Goal: Book appointment/travel/reservation

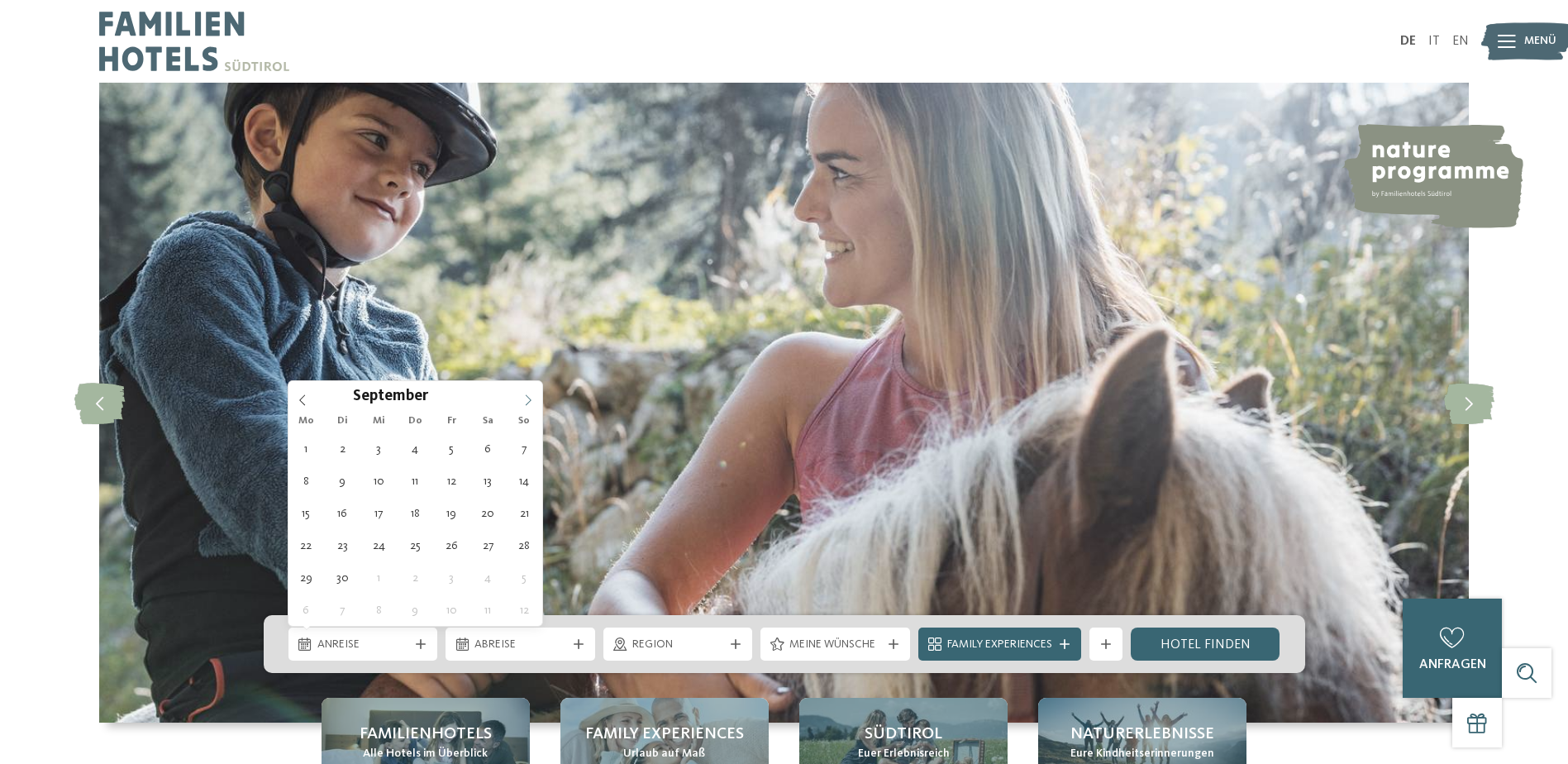
click at [531, 399] on icon at bounding box center [527, 400] width 12 height 12
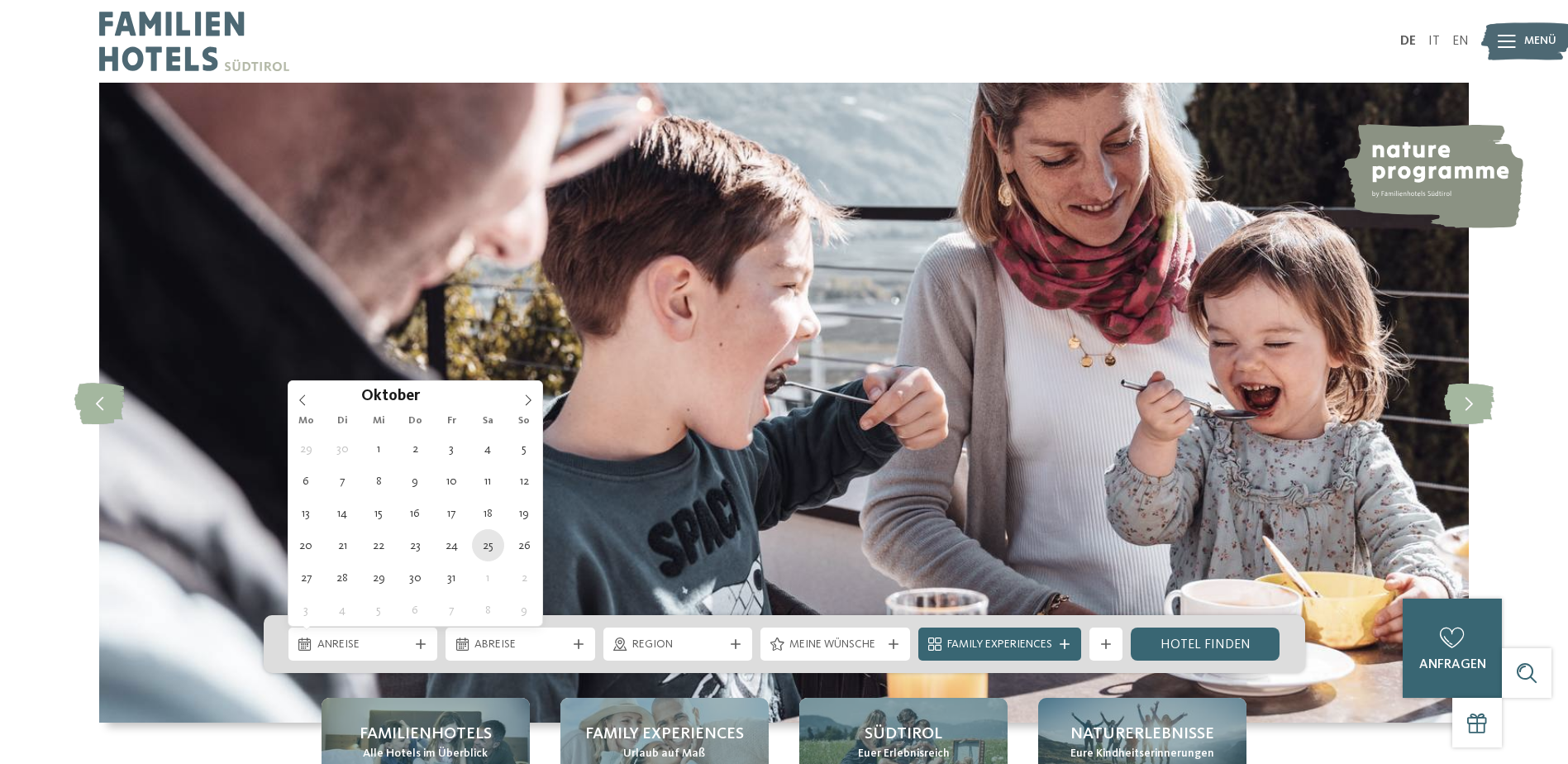
type div "25.10.2025"
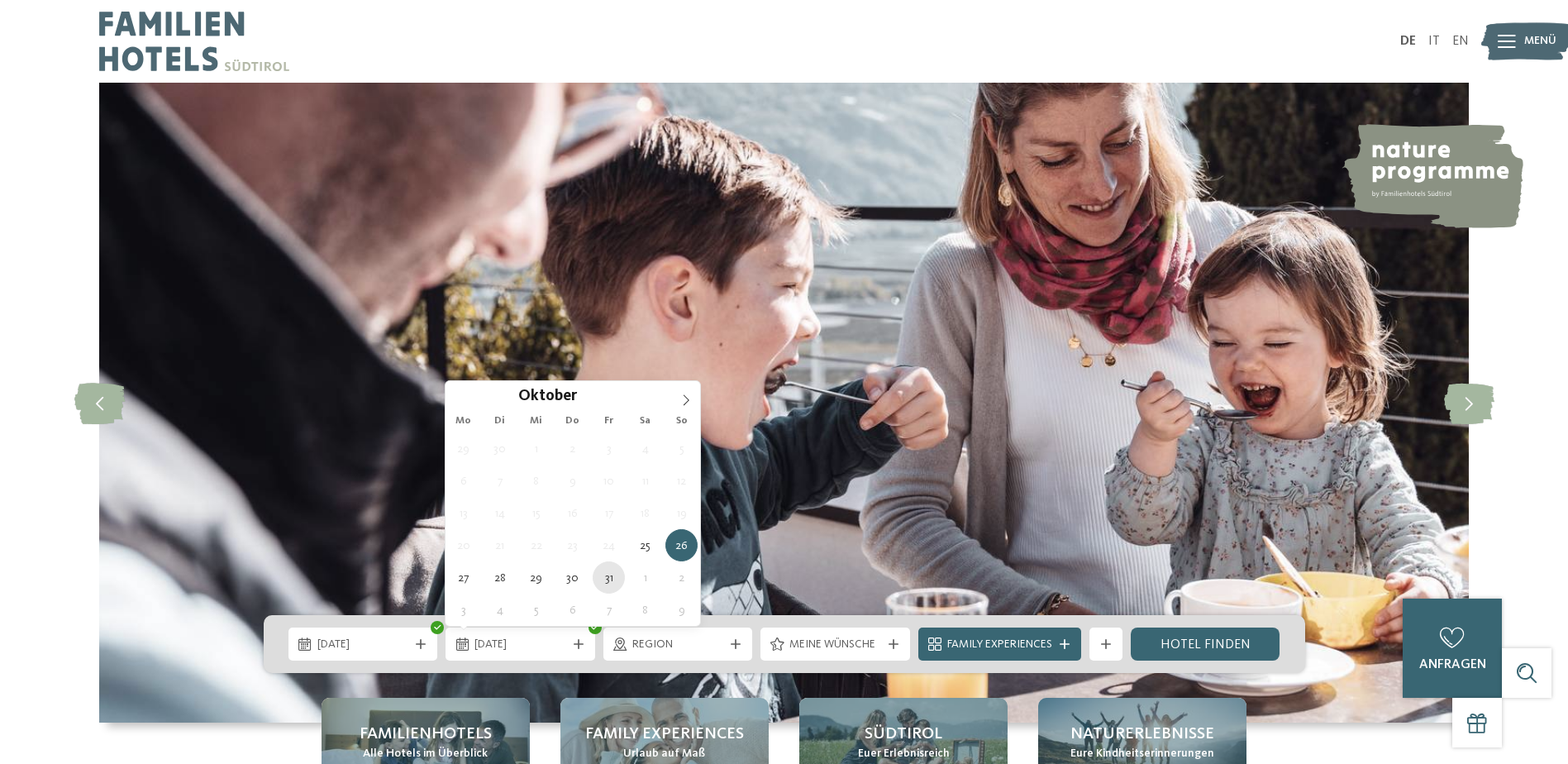
type div "31.10.2025"
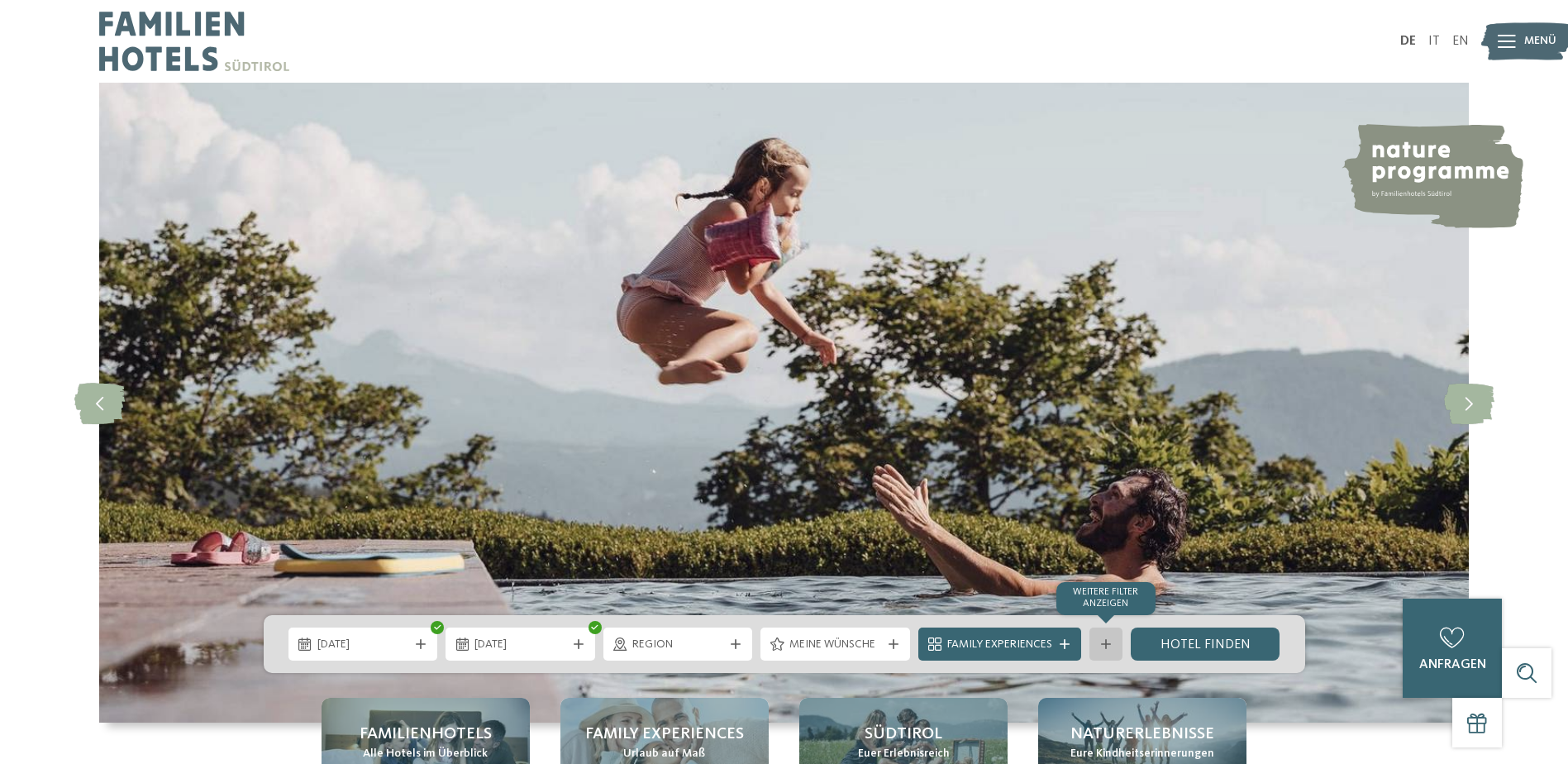
click at [1113, 643] on div at bounding box center [1105, 643] width 16 height 10
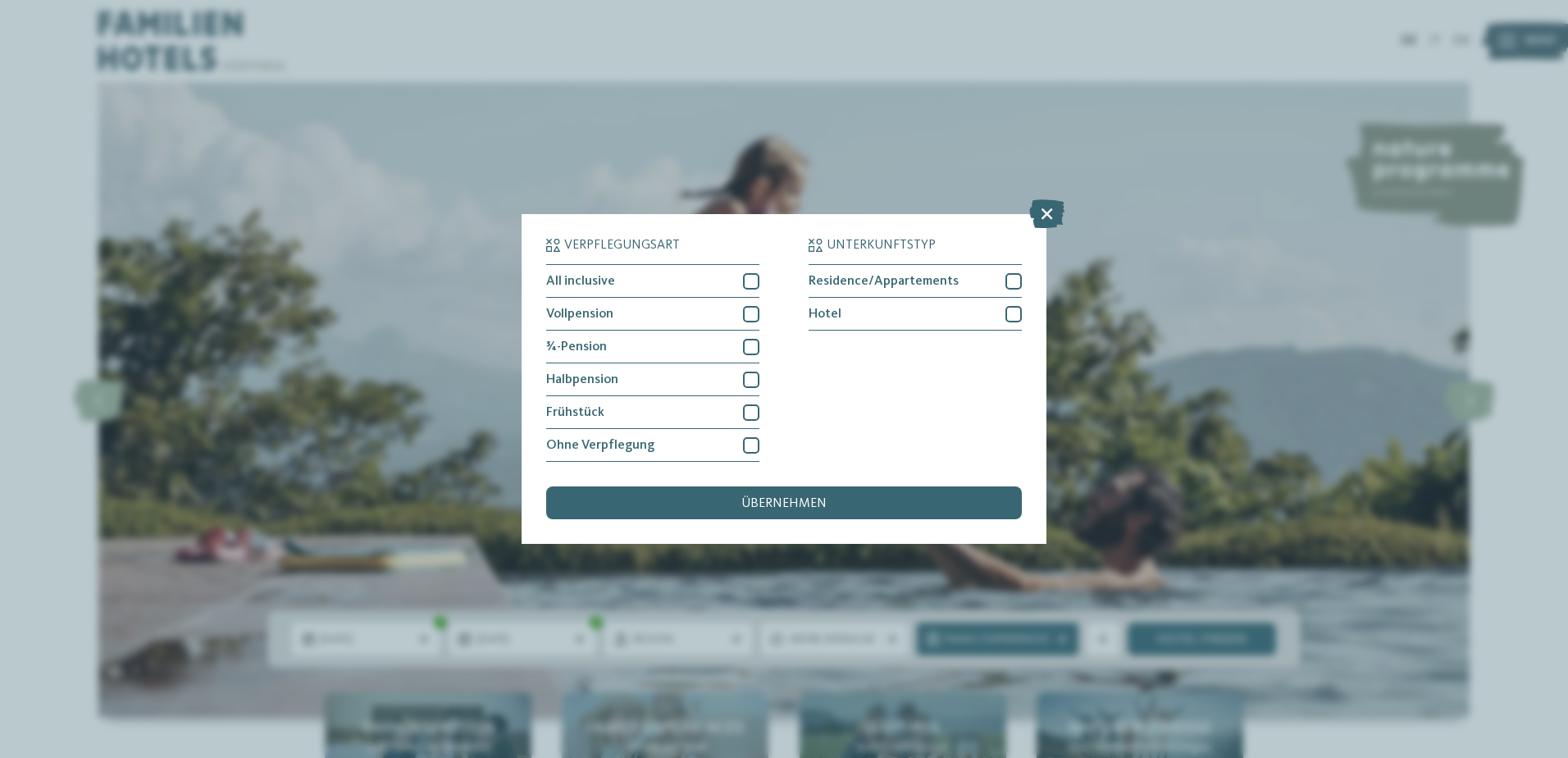
click at [1052, 383] on div "Verpflegungsart All inclusive Vollpension Hotel" at bounding box center [784, 379] width 1568 height 758
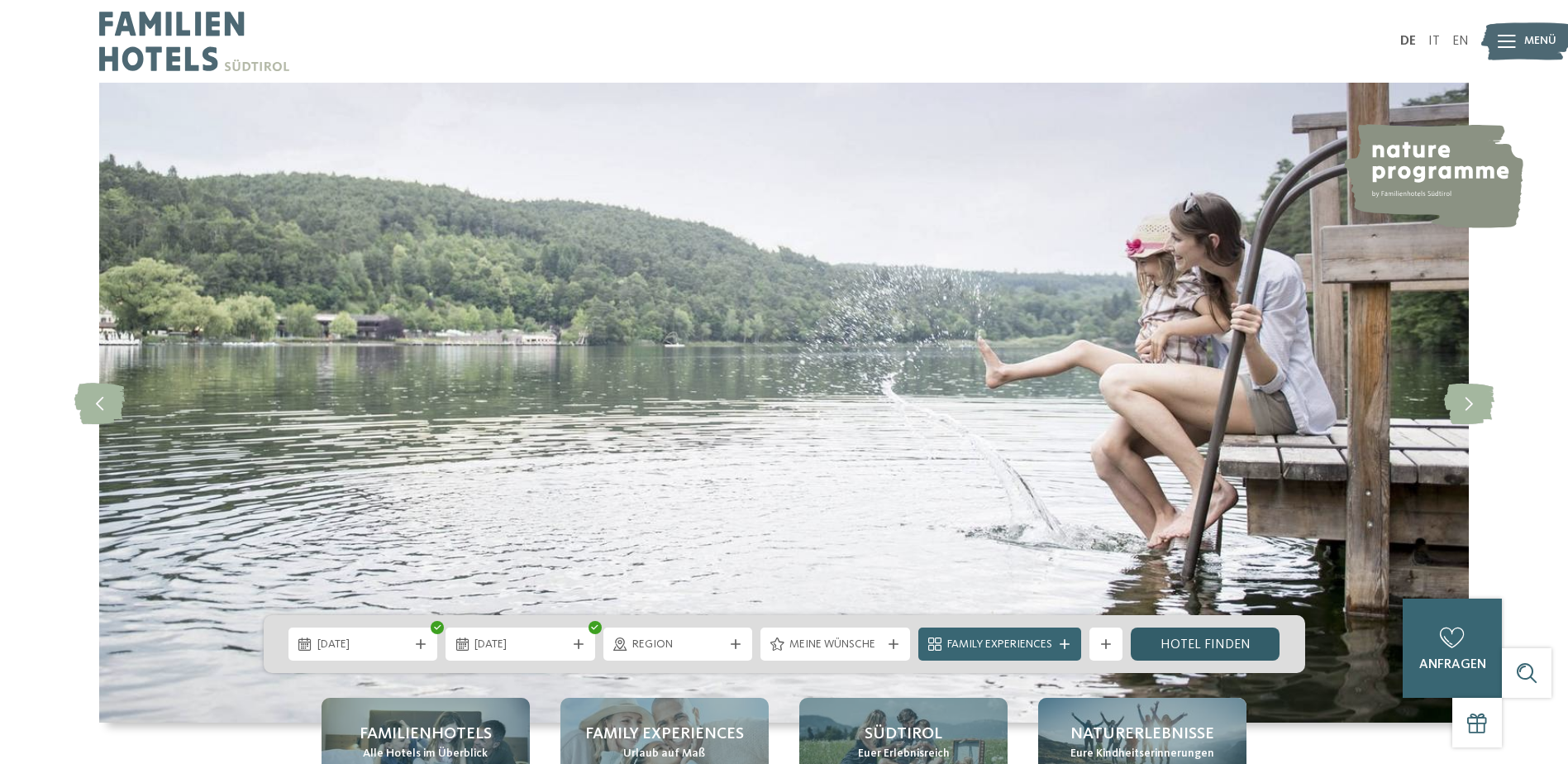
click at [1169, 629] on link "Hotel finden" at bounding box center [1206, 644] width 150 height 33
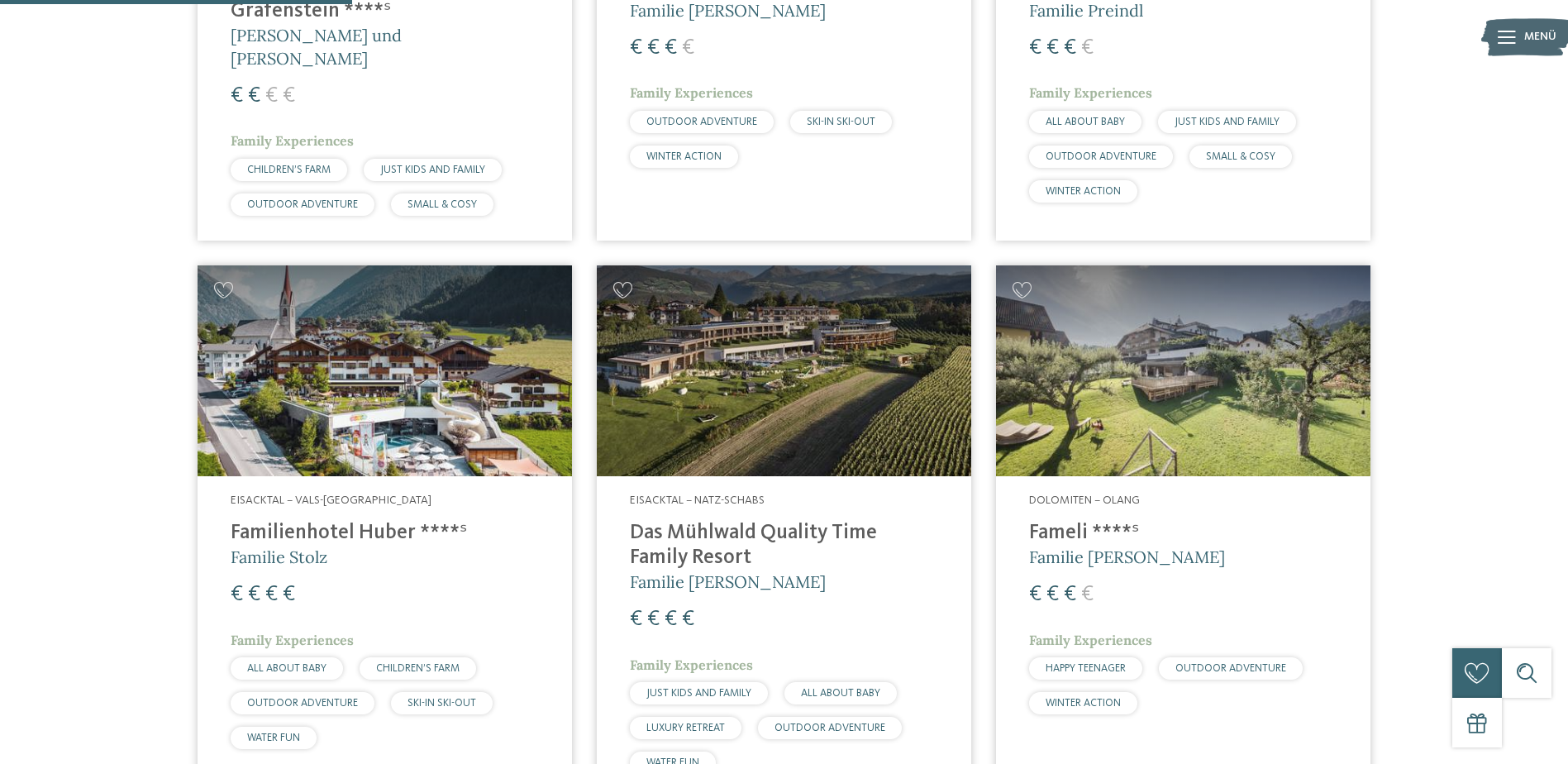
scroll to position [955, 0]
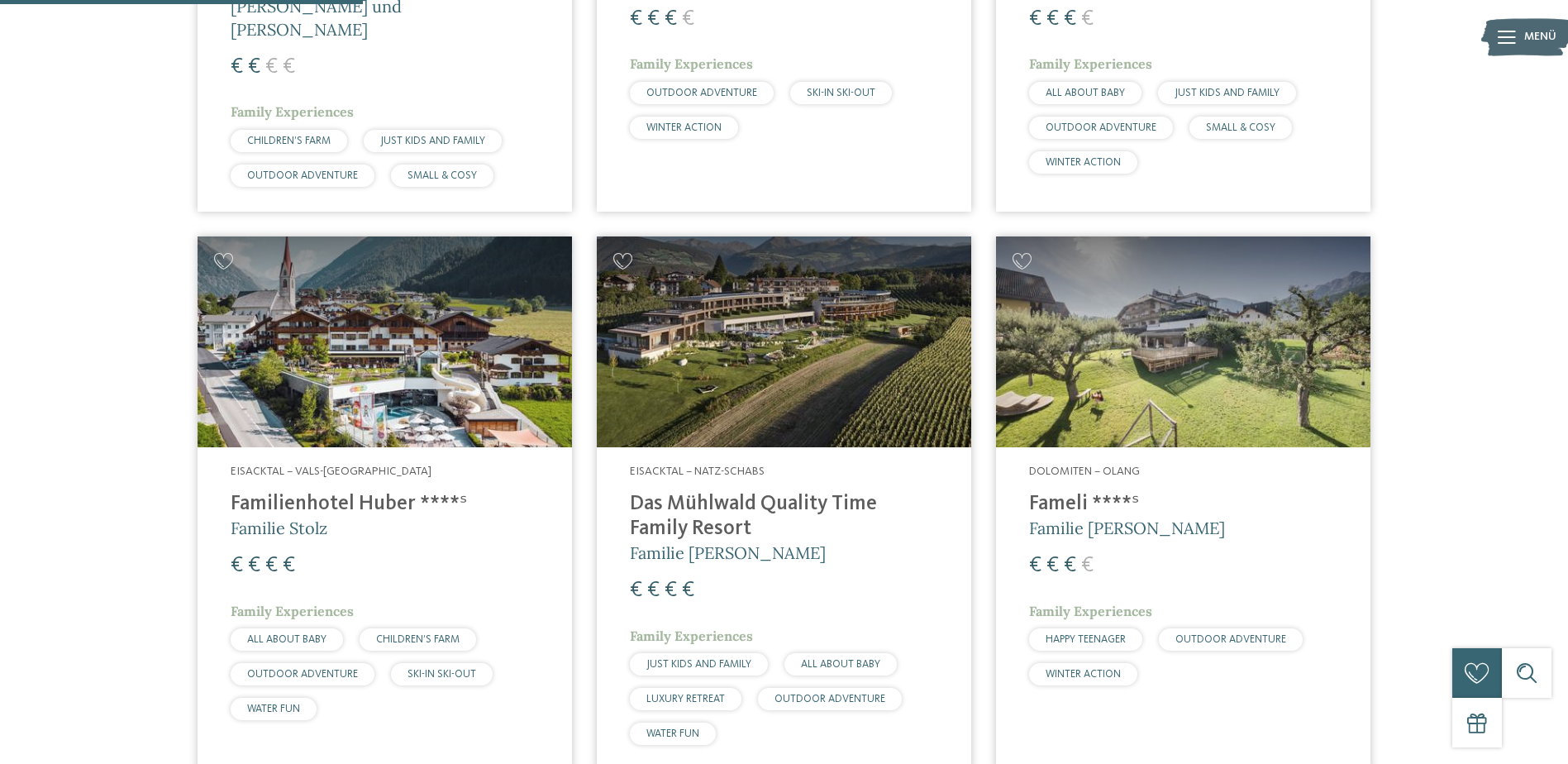
click at [455, 338] on img at bounding box center [384, 342] width 374 height 211
click at [360, 395] on img at bounding box center [384, 342] width 374 height 211
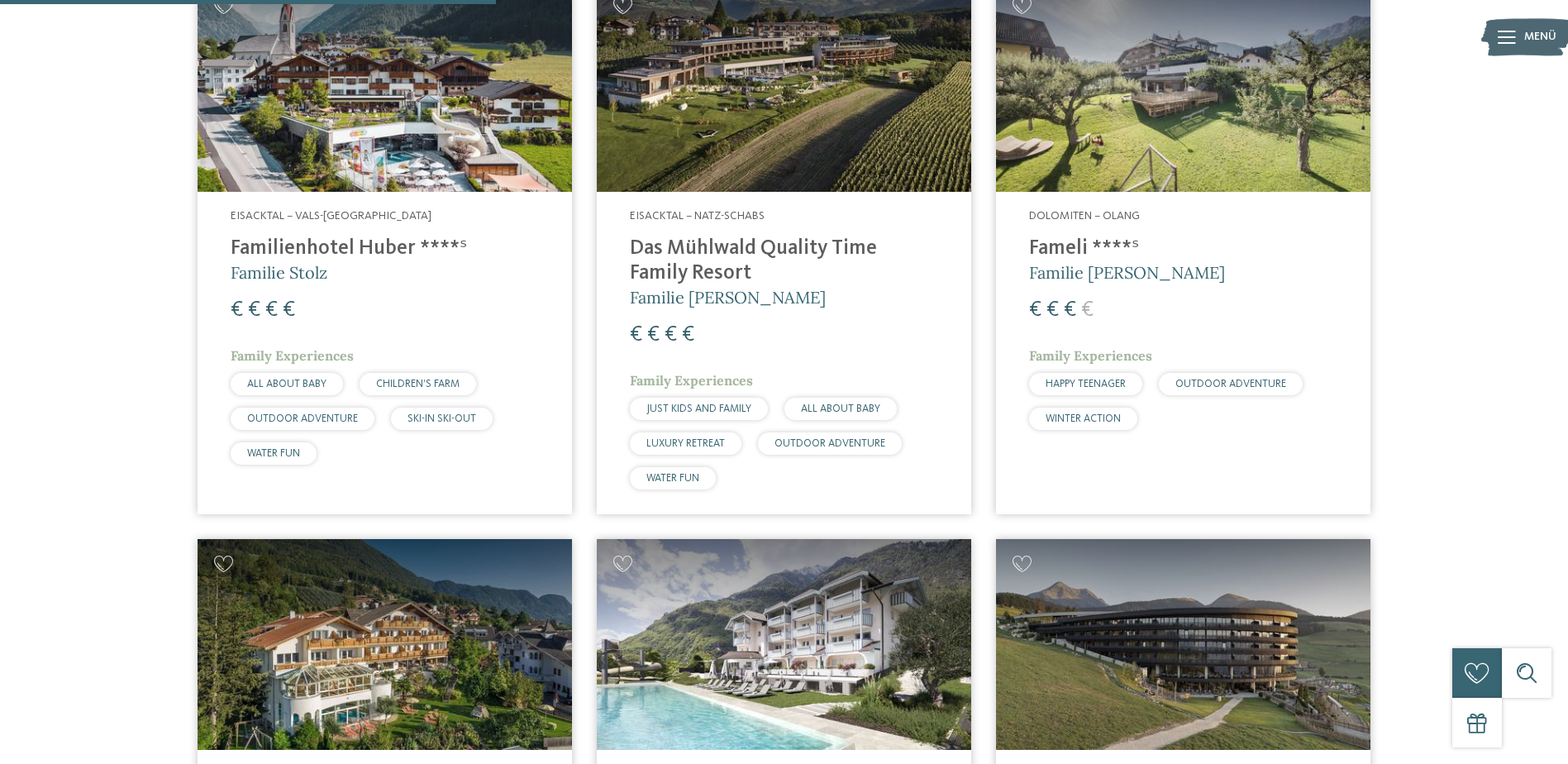
scroll to position [1369, 0]
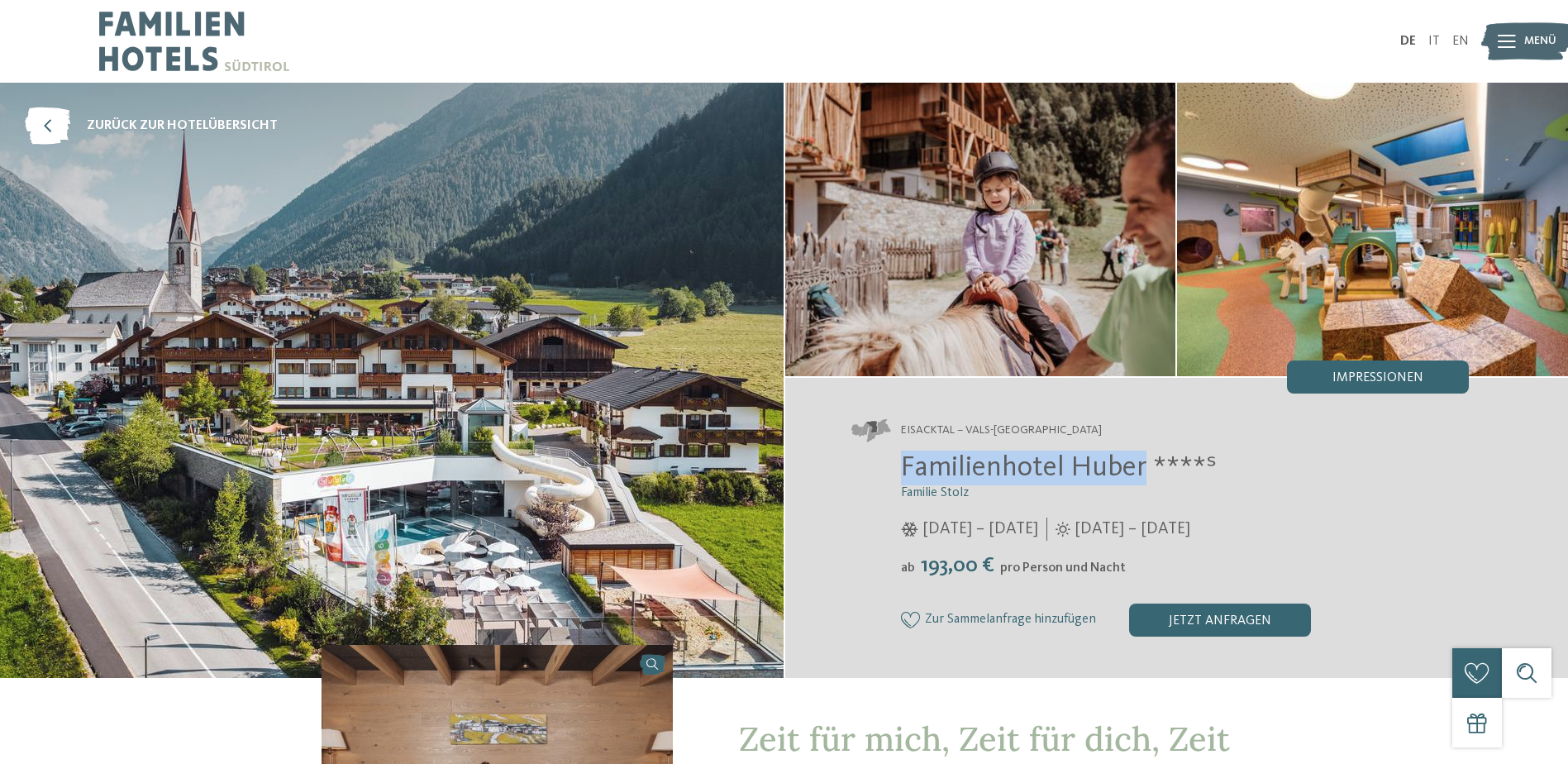
drag, startPoint x: 1141, startPoint y: 466, endPoint x: 886, endPoint y: 457, distance: 255.2
click at [886, 457] on div "Familienhotel Huber ****ˢ Familie Stolz 05.12.2025 – 12.04.2026 01.05. – 05.12.…" at bounding box center [1160, 543] width 619 height 186
copy span "Familienhotel Huber"
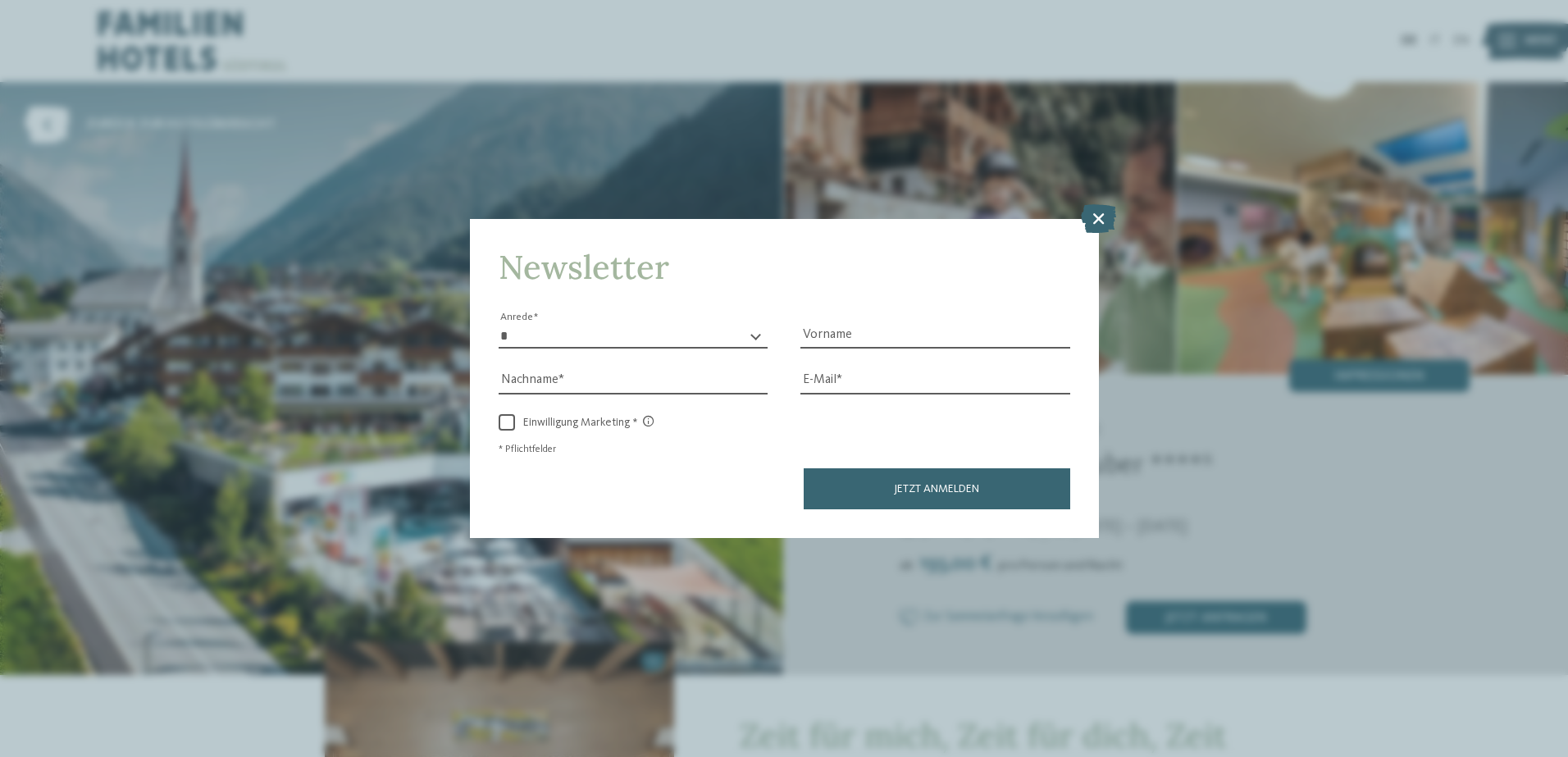
click at [1099, 218] on icon at bounding box center [1098, 218] width 35 height 29
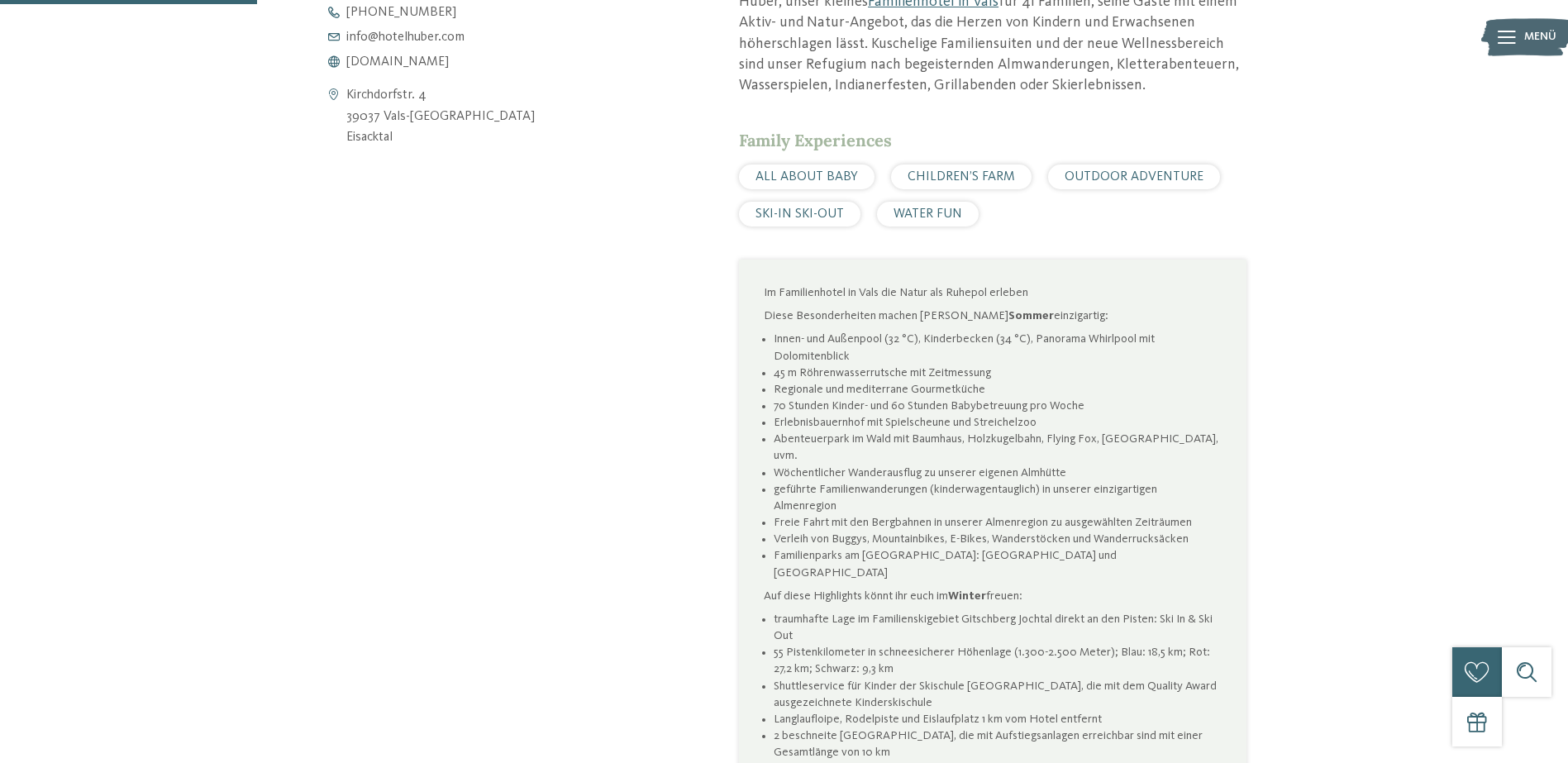
scroll to position [661, 0]
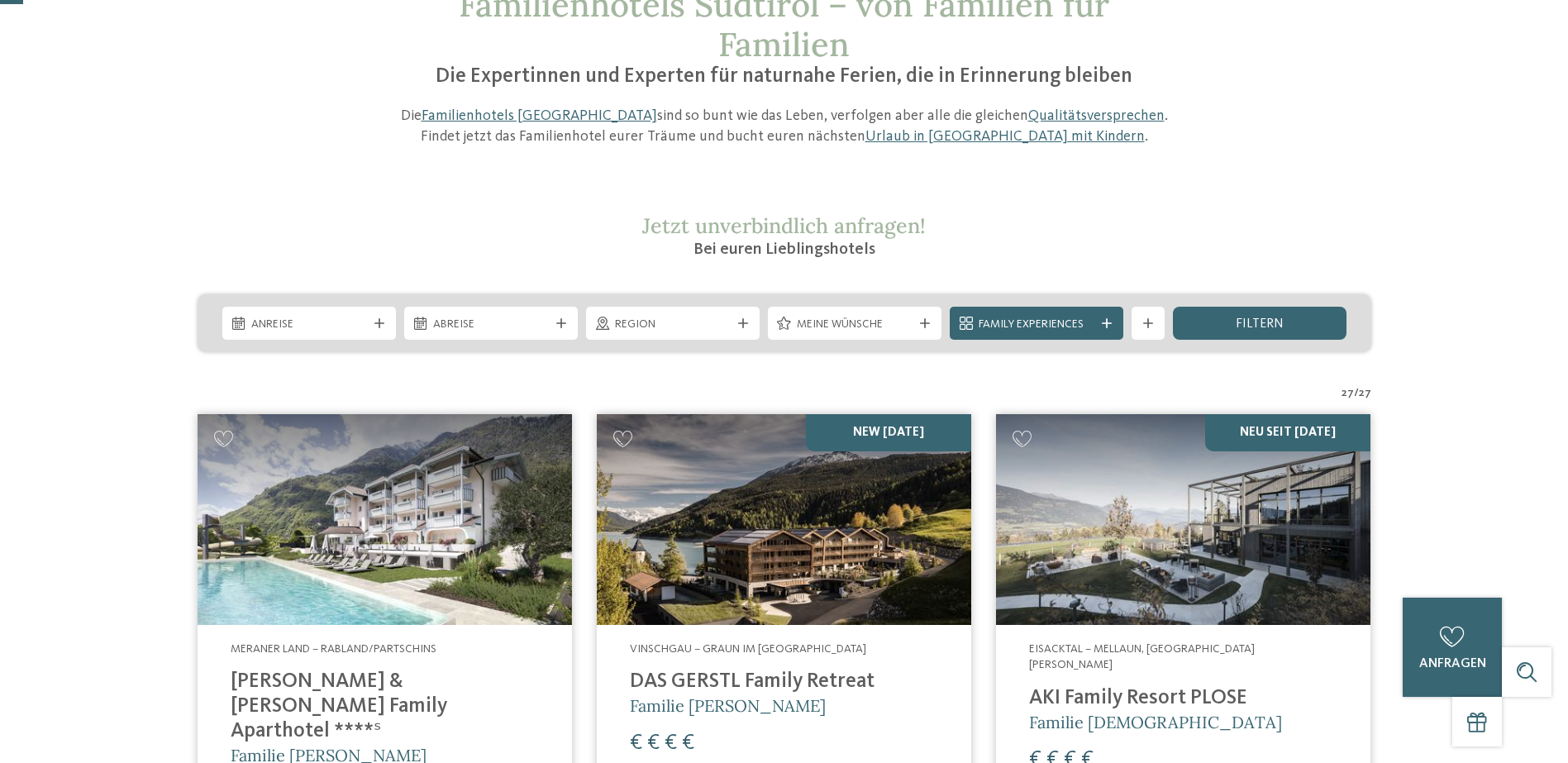
scroll to position [413, 0]
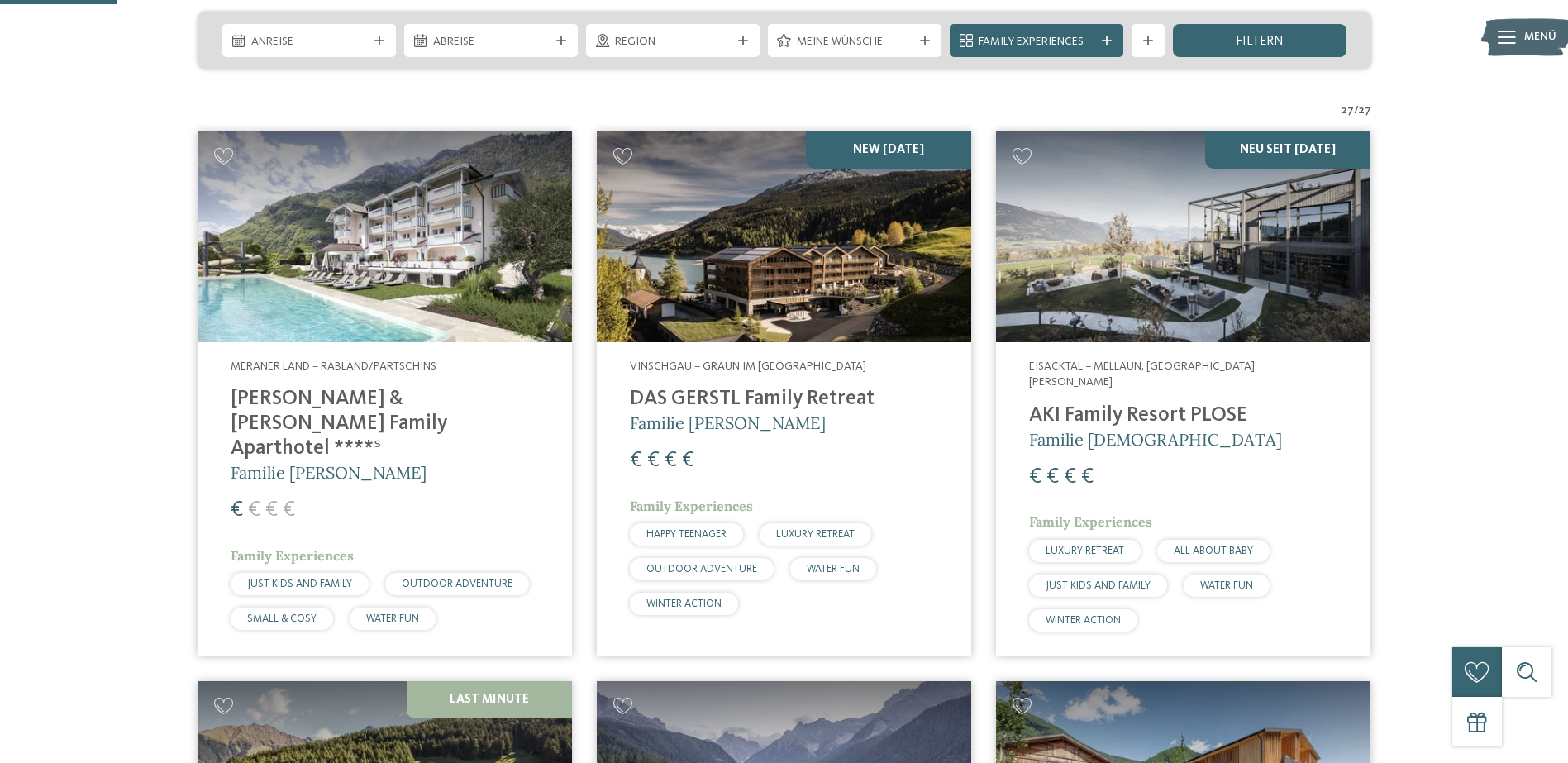
click at [672, 280] on img at bounding box center [784, 237] width 374 height 211
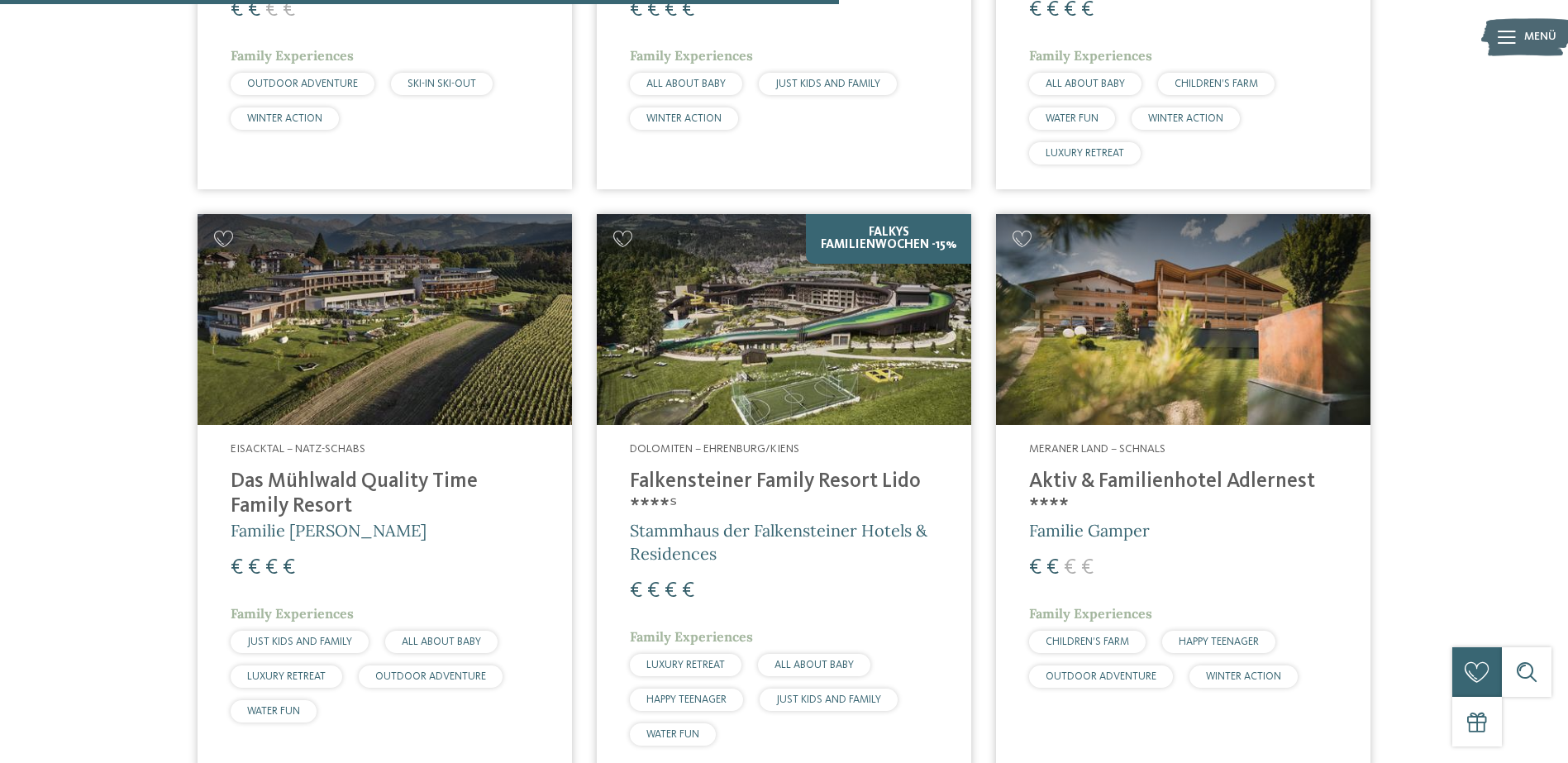
scroll to position [2975, 0]
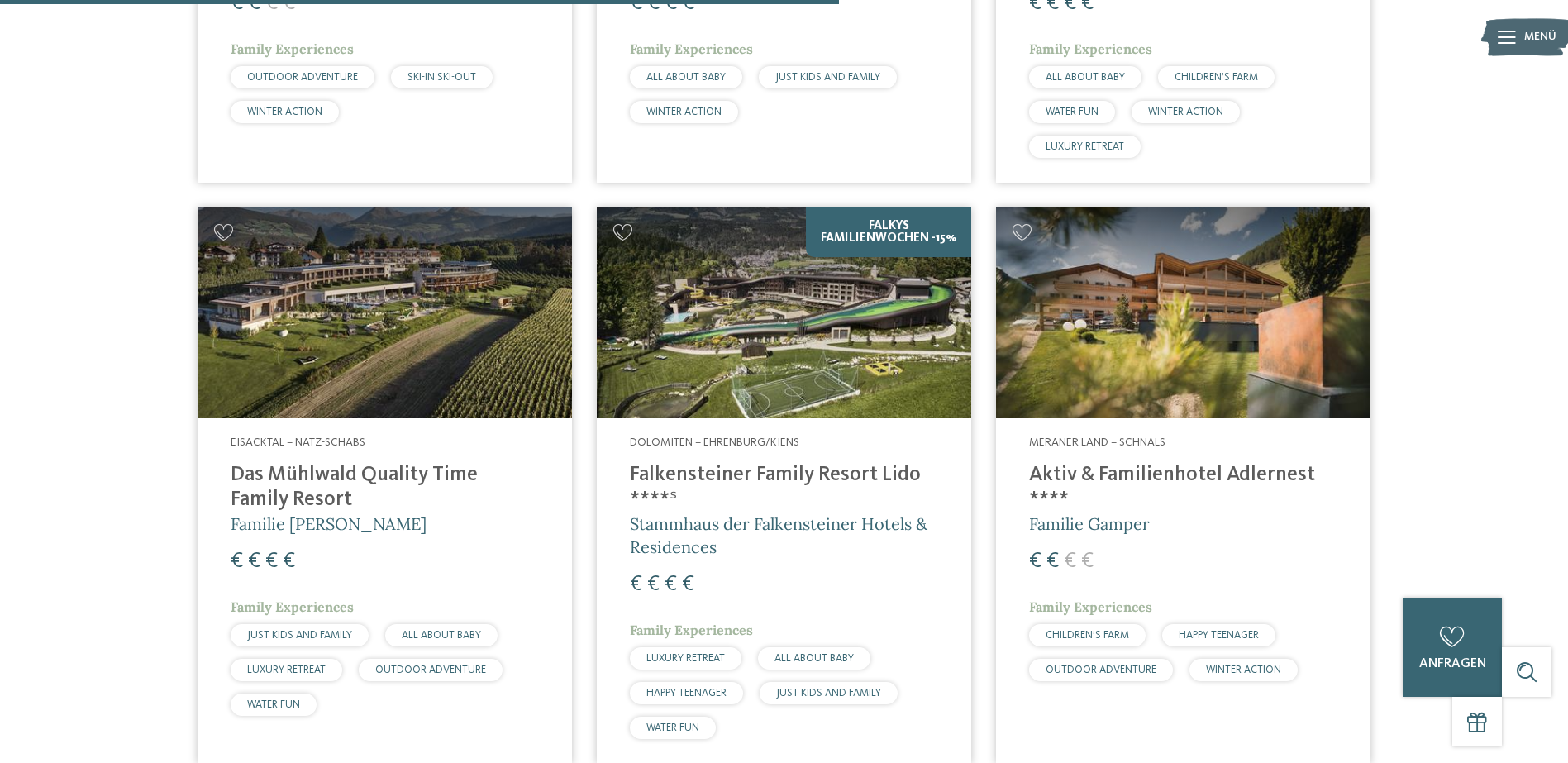
click at [707, 363] on img at bounding box center [784, 313] width 374 height 211
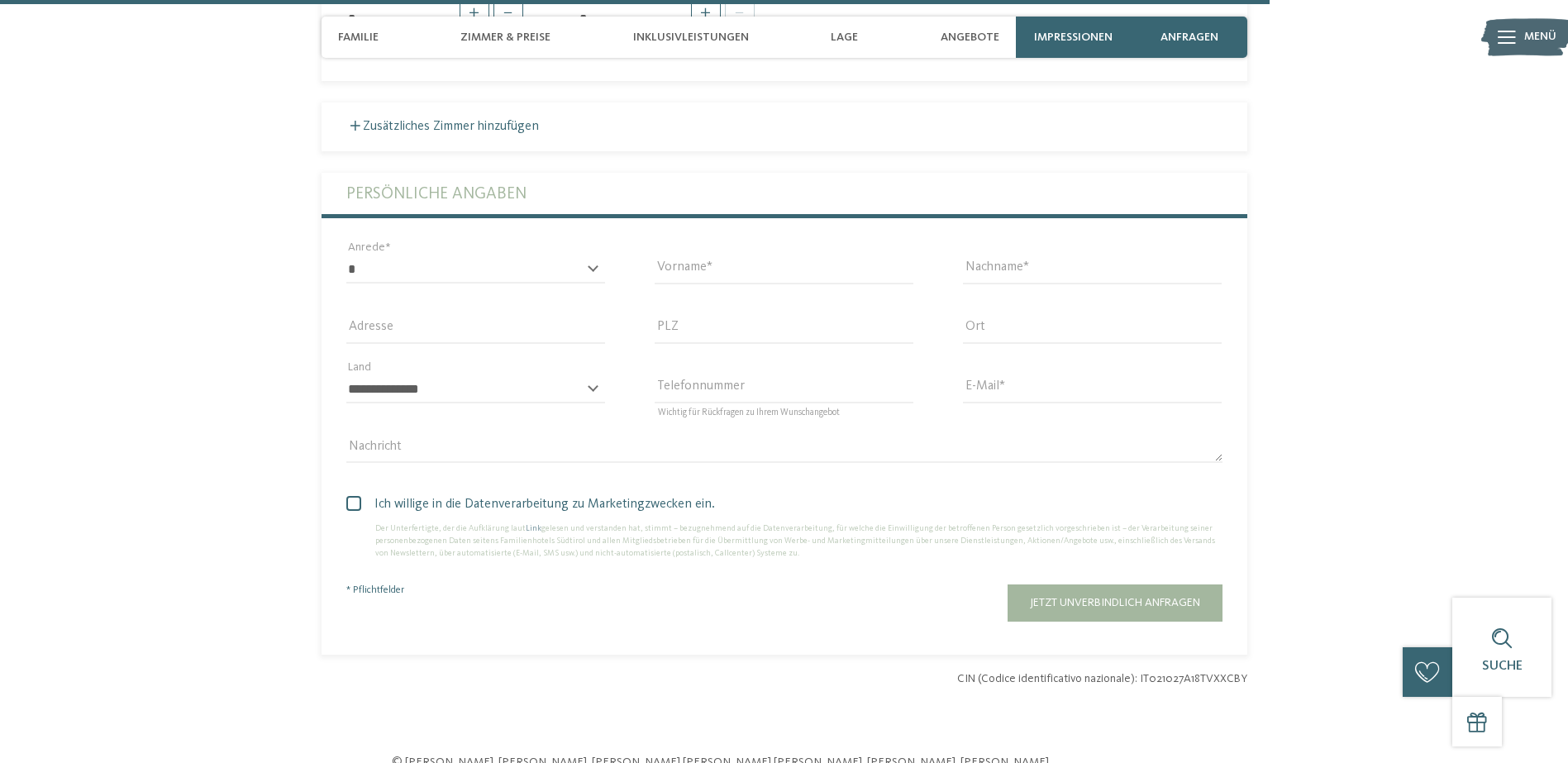
scroll to position [4794, 0]
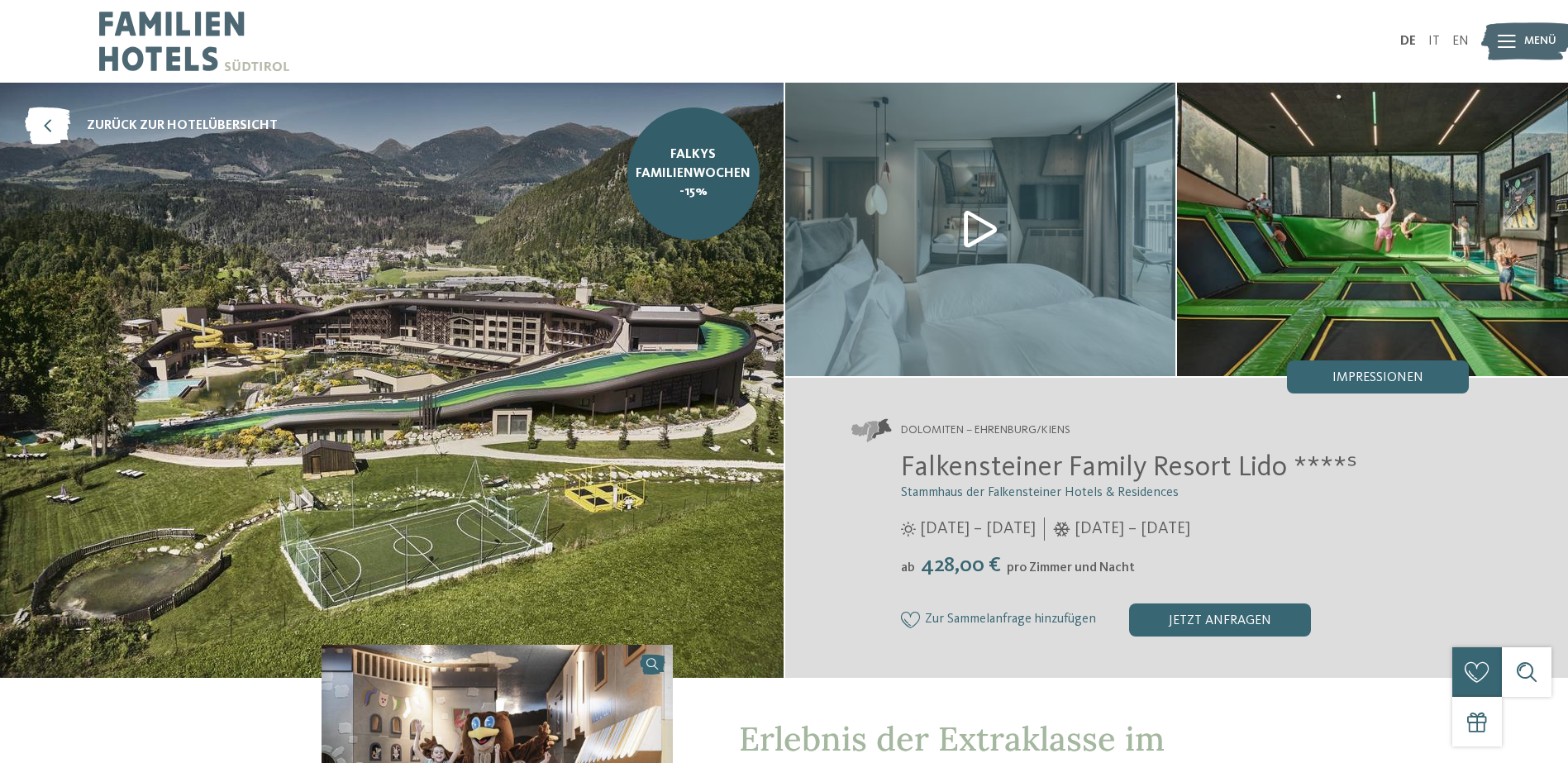
click at [519, 332] on img at bounding box center [391, 381] width 784 height 595
